Goal: Task Accomplishment & Management: Use online tool/utility

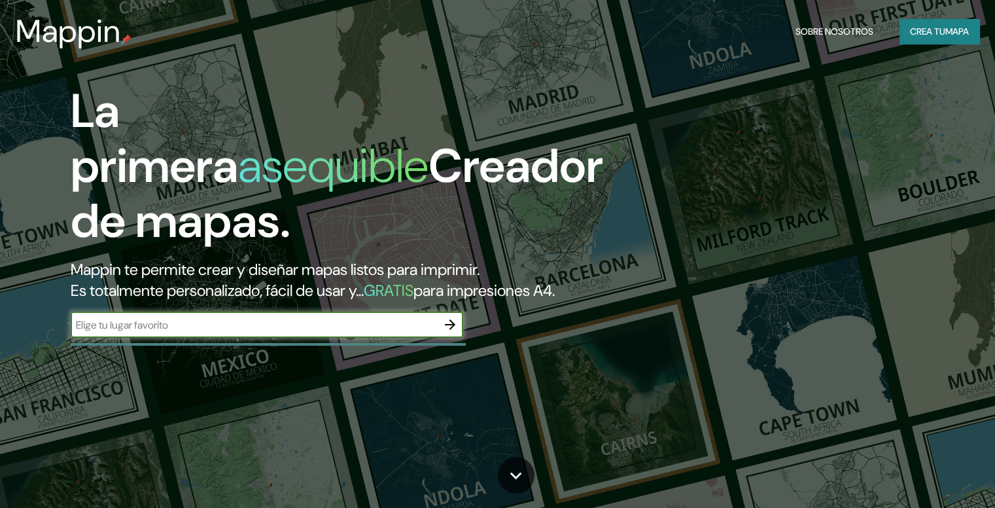
click at [931, 29] on font "Crea tu" at bounding box center [927, 32] width 35 height 12
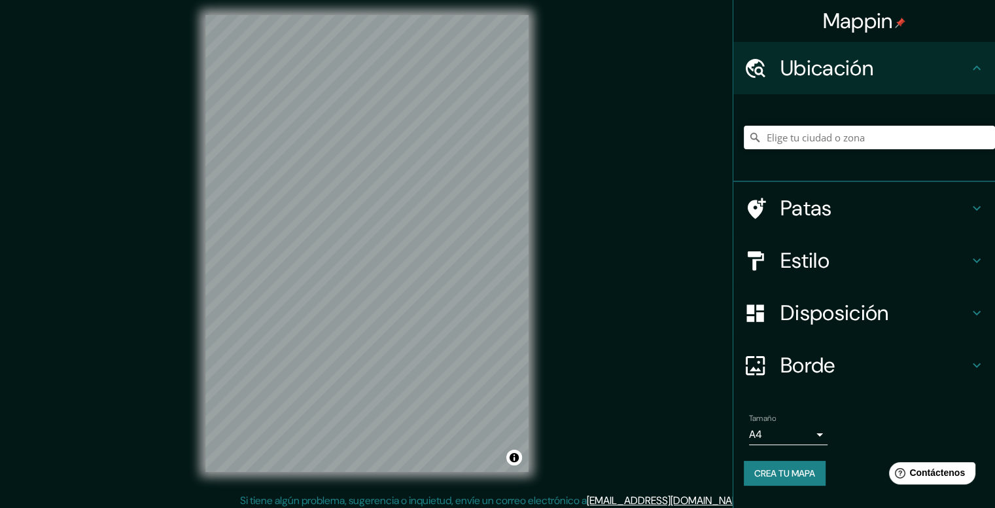
scroll to position [12, 0]
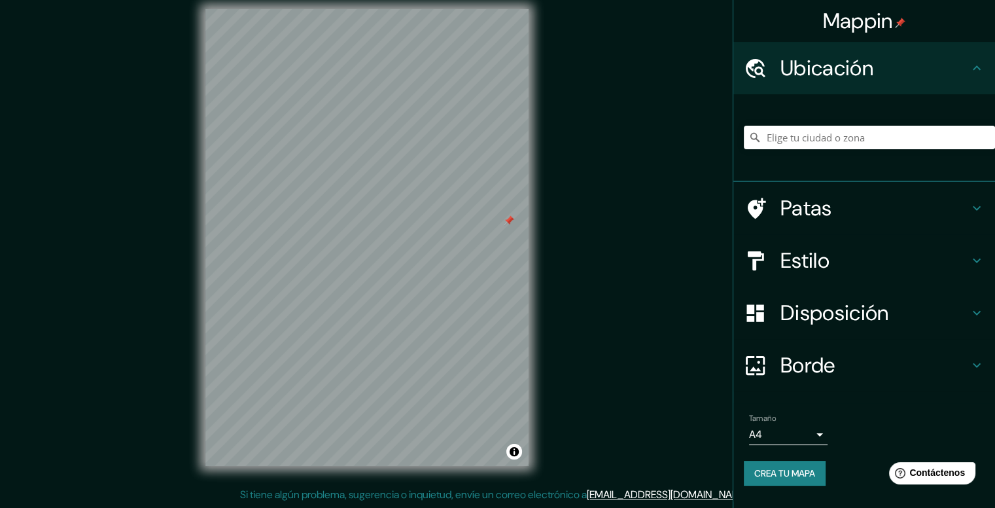
click at [980, 262] on icon at bounding box center [977, 260] width 16 height 16
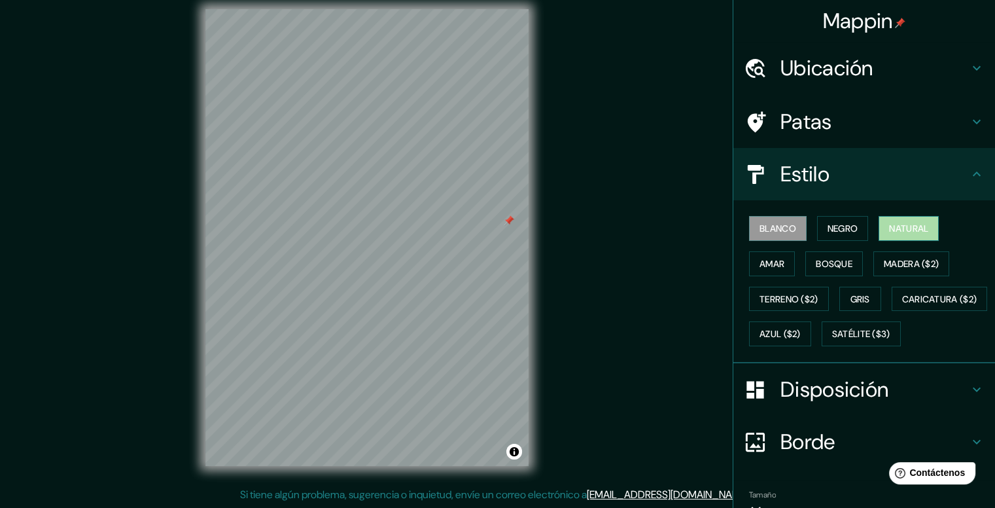
click at [896, 229] on font "Natural" at bounding box center [908, 228] width 39 height 12
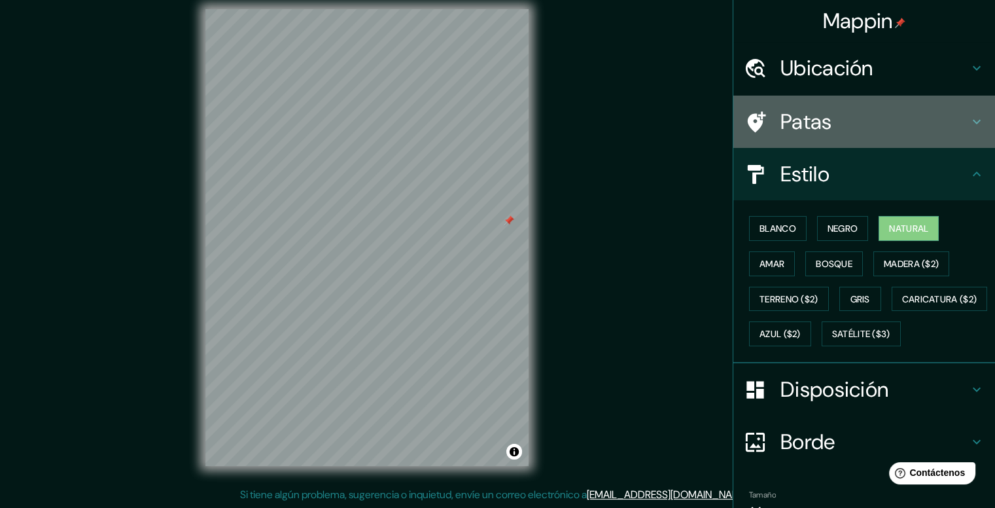
click at [825, 122] on h4 "Patas" at bounding box center [874, 122] width 188 height 26
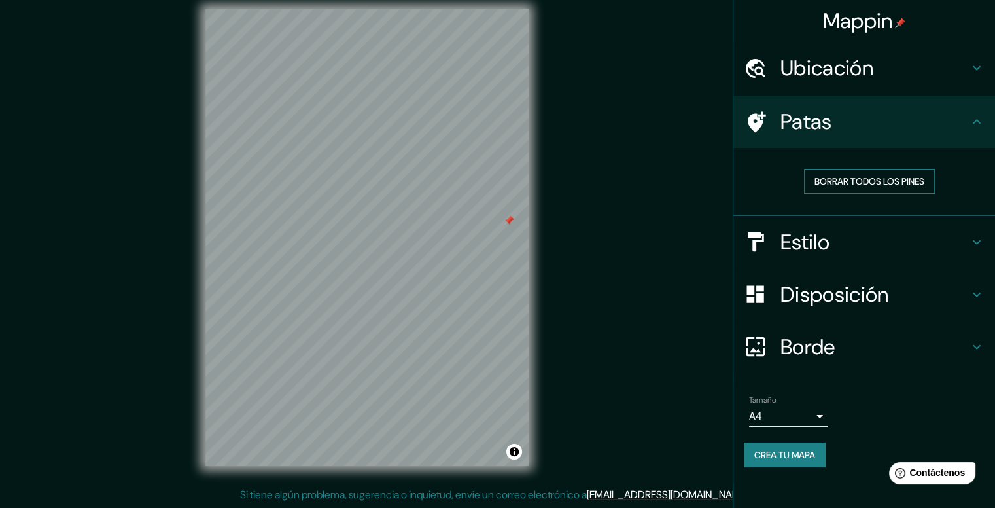
click at [853, 176] on font "Borrar todos los pines" at bounding box center [869, 181] width 110 height 12
click at [803, 457] on font "Crea tu mapa" at bounding box center [784, 455] width 61 height 12
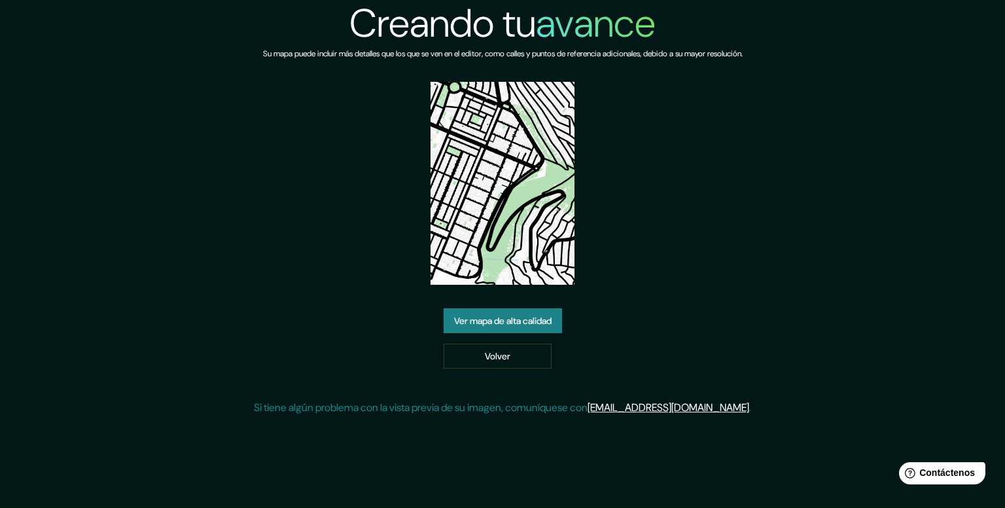
click at [517, 319] on font "Ver mapa de alta calidad" at bounding box center [502, 321] width 97 height 12
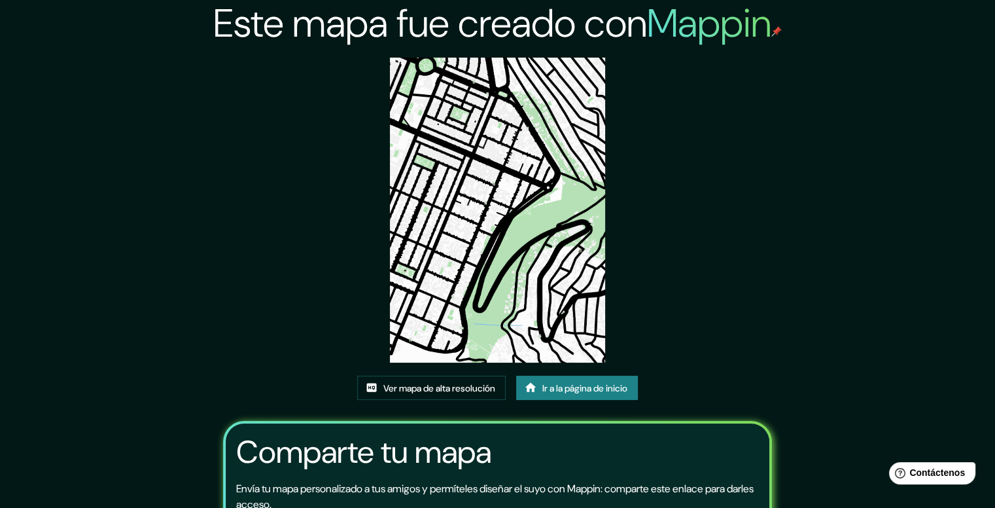
click at [774, 199] on div "Este mapa fue creado con Mappin Ver mapa de alta resolución Ir a la página de i…" at bounding box center [497, 316] width 581 height 633
